Goal: Information Seeking & Learning: Learn about a topic

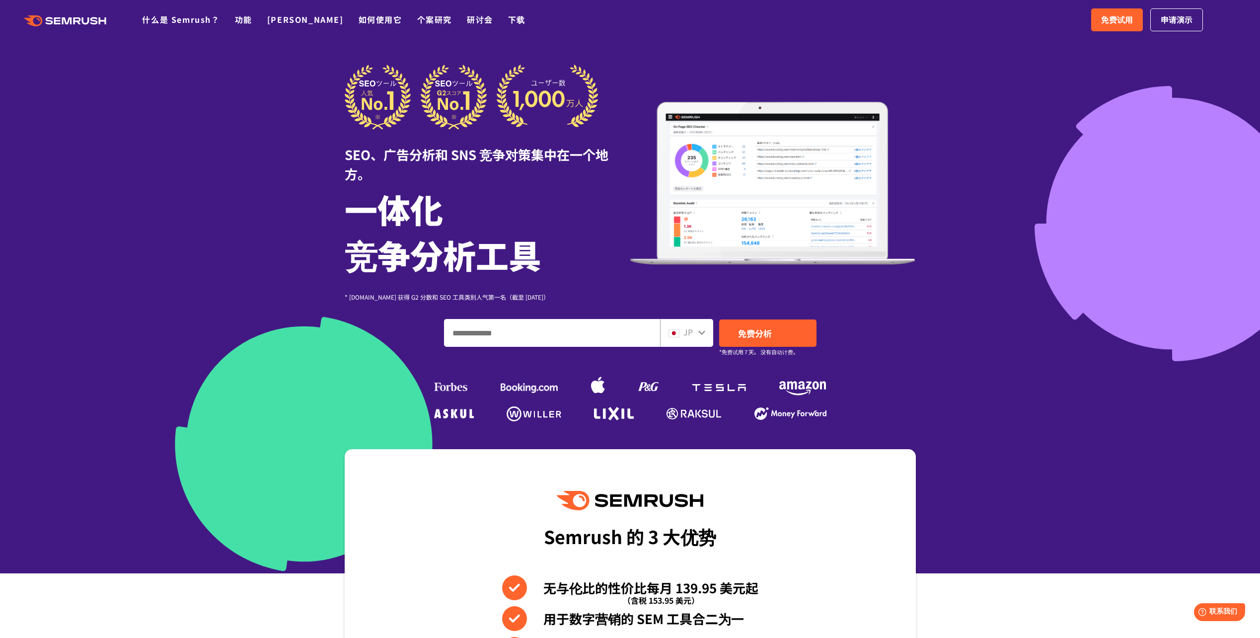
click at [510, 334] on input "输入您的域名、关键字或网址" at bounding box center [552, 332] width 215 height 27
type input "**"
click at [703, 334] on icon at bounding box center [702, 332] width 8 height 8
click at [699, 333] on icon at bounding box center [702, 332] width 8 height 8
click at [679, 335] on img at bounding box center [674, 333] width 11 height 8
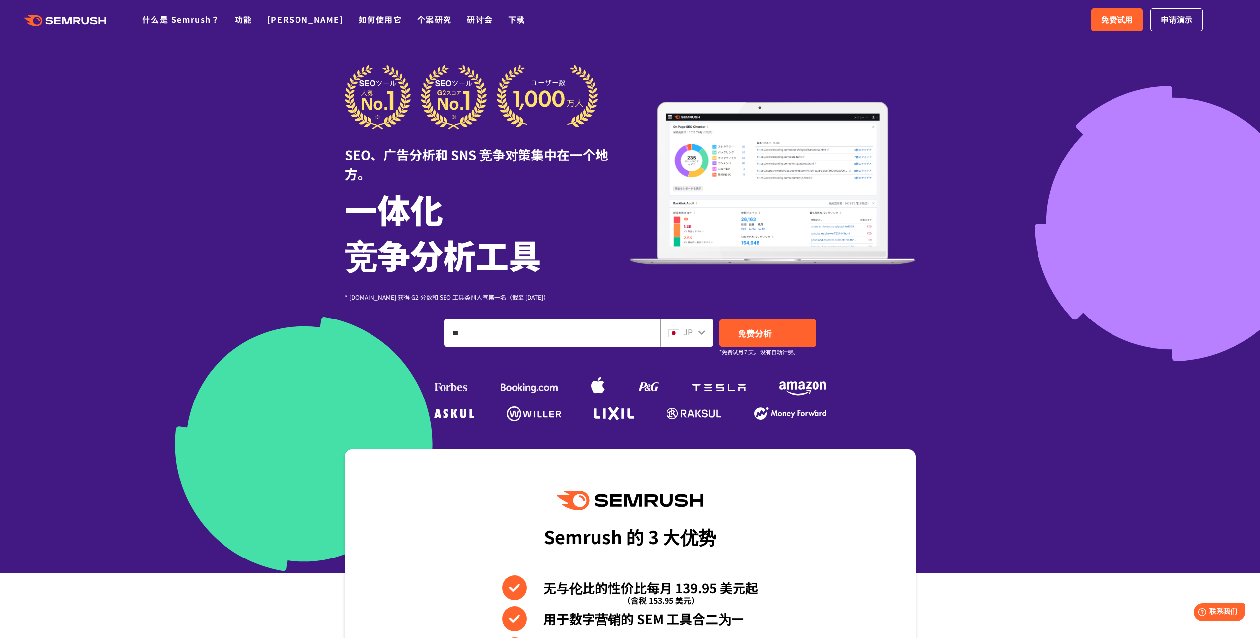
click at [681, 333] on div "JP" at bounding box center [685, 332] width 32 height 13
drag, startPoint x: 681, startPoint y: 333, endPoint x: 662, endPoint y: 348, distance: 24.8
click at [662, 348] on div "SEO、广告分析和 SNS 竞争对策集中在一个地方。 一体化 竞争分析工具 * [DOMAIN_NAME] 获得 G2 分数和 SEO 工具类别人气第一名（截…" at bounding box center [630, 245] width 571 height 360
click at [699, 332] on icon at bounding box center [701, 332] width 7 height 4
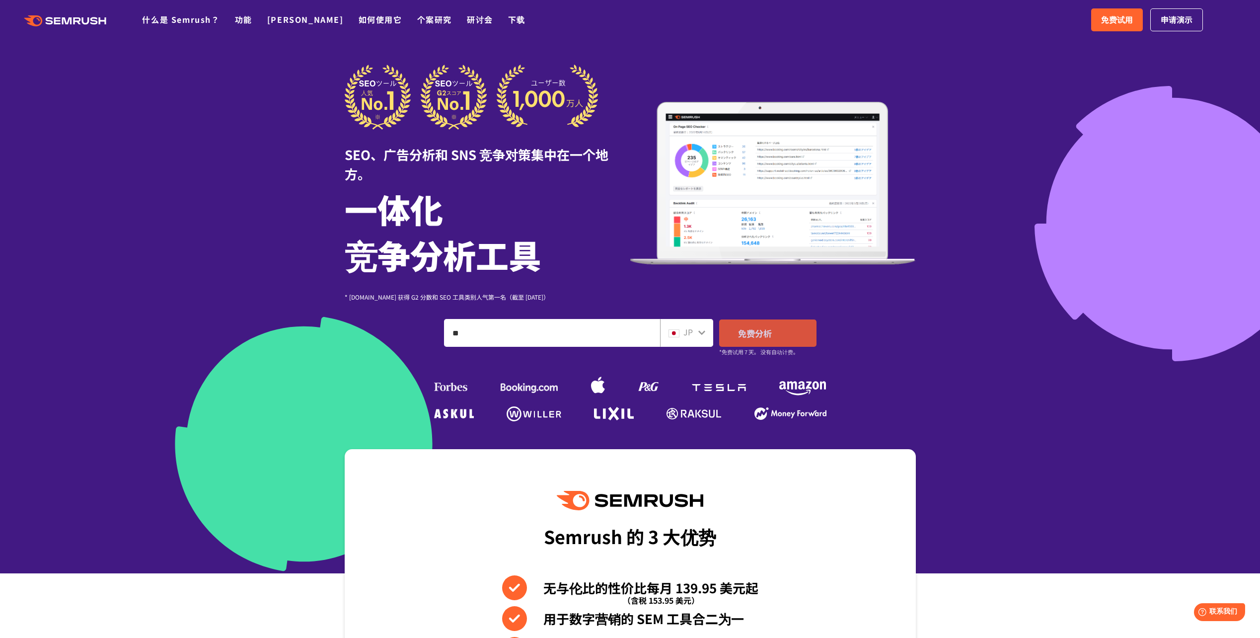
click at [734, 333] on link "免费分析" at bounding box center [767, 332] width 97 height 27
